Goal: Navigation & Orientation: Find specific page/section

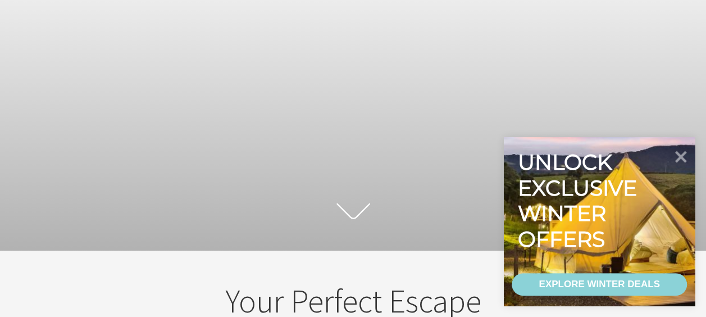
scroll to position [120, 0]
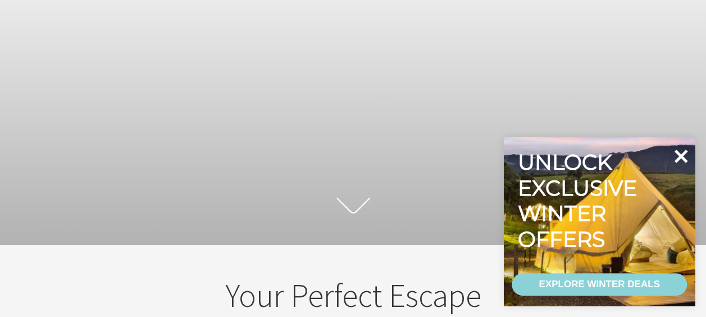
click at [681, 154] on icon at bounding box center [680, 155] width 13 height 13
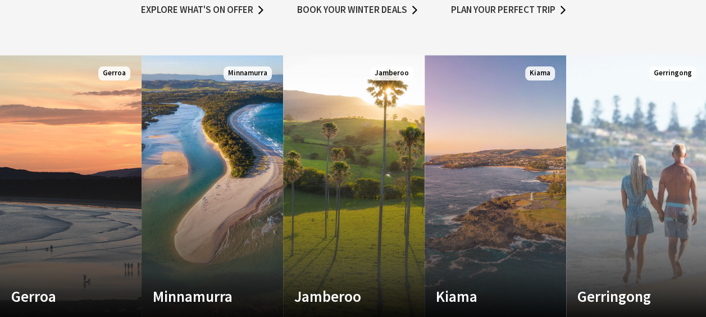
scroll to position [725, 0]
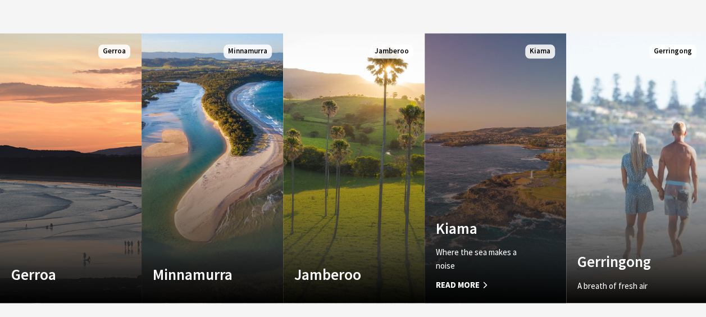
click at [500, 153] on link "Custom Image Used Kiama Where the sea makes a noise Read More Kiama" at bounding box center [494, 167] width 141 height 269
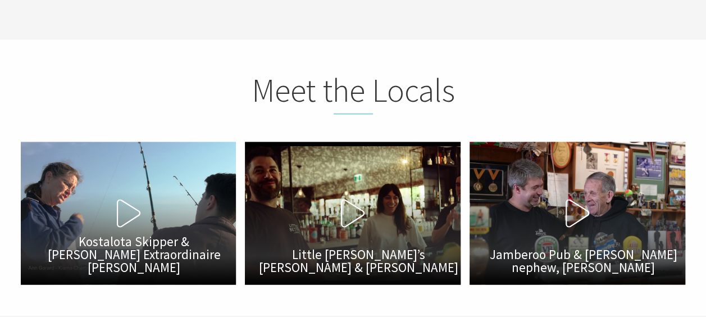
scroll to position [3322, 0]
